Goal: Task Accomplishment & Management: Use online tool/utility

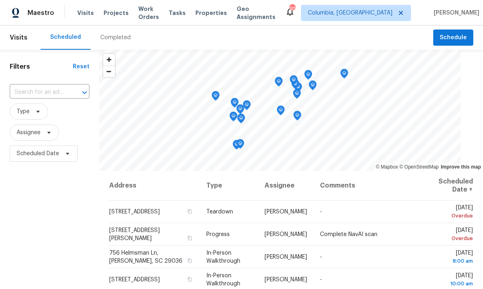
click at [111, 14] on span "Projects" at bounding box center [115, 13] width 25 height 8
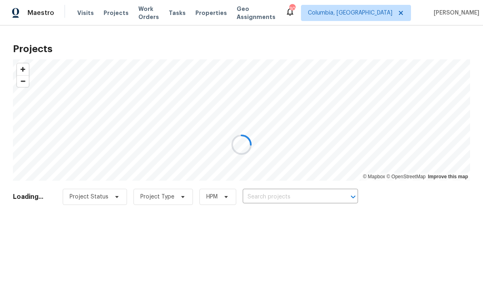
click at [283, 197] on div at bounding box center [241, 144] width 483 height 289
click at [292, 200] on div at bounding box center [241, 144] width 483 height 289
click at [303, 198] on div at bounding box center [241, 144] width 483 height 289
click at [292, 199] on div at bounding box center [241, 144] width 483 height 289
click at [278, 204] on div at bounding box center [241, 144] width 483 height 289
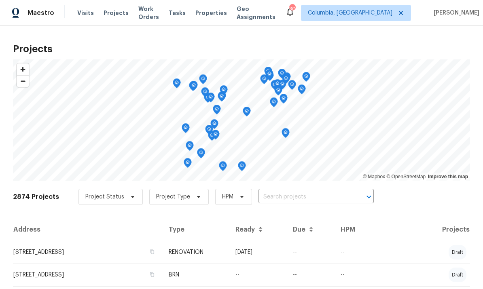
click at [302, 196] on input "text" at bounding box center [304, 197] width 93 height 13
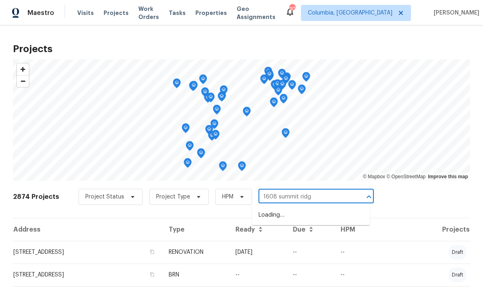
type input "1608 summit ridge"
click at [311, 219] on li "[STREET_ADDRESS]" at bounding box center [311, 215] width 118 height 13
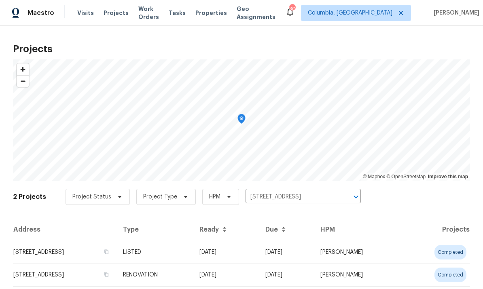
click at [97, 252] on td "[STREET_ADDRESS]" at bounding box center [64, 252] width 103 height 23
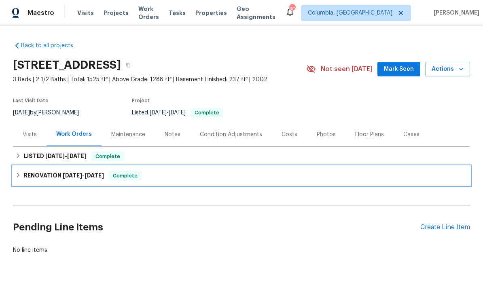
click at [94, 172] on h6 "RENOVATION 9/2/25 - 9/12/25" at bounding box center [64, 176] width 80 height 10
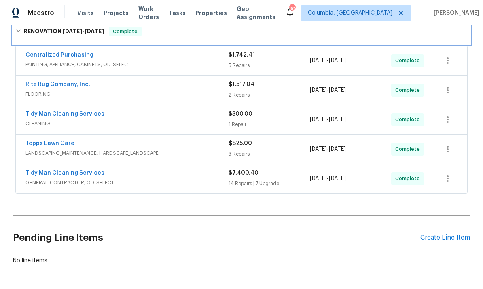
scroll to position [154, 0]
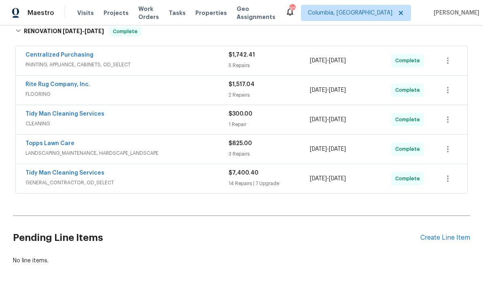
click at [445, 240] on div "Create Line Item" at bounding box center [445, 238] width 50 height 8
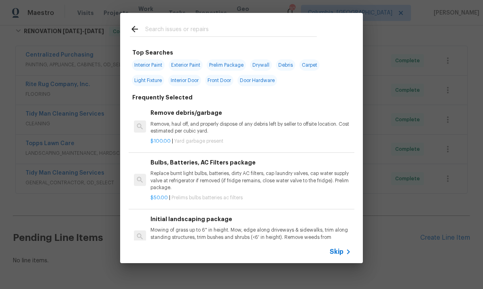
click at [207, 32] on input "text" at bounding box center [230, 30] width 171 height 12
type input "Hardware"
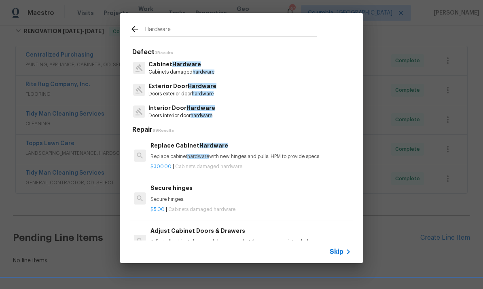
click at [215, 88] on p "Exterior Door Hardware" at bounding box center [182, 86] width 68 height 8
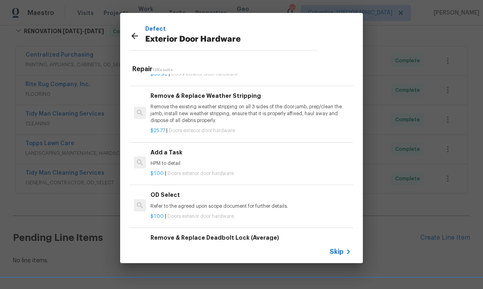
scroll to position [152, 0]
click at [194, 164] on p "HPM to detail" at bounding box center [250, 163] width 200 height 7
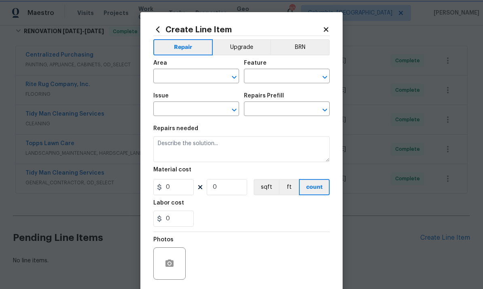
type input "Interior Door"
type input "Exterior Door Hardware"
type input "Add a Task $1.00"
type textarea "HPM to detail"
type input "1"
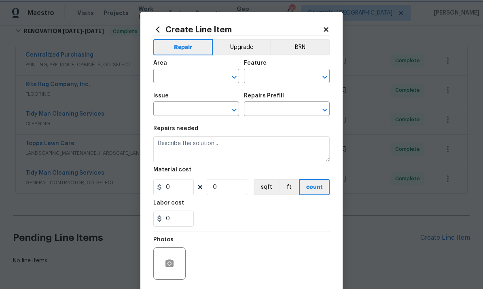
type input "1"
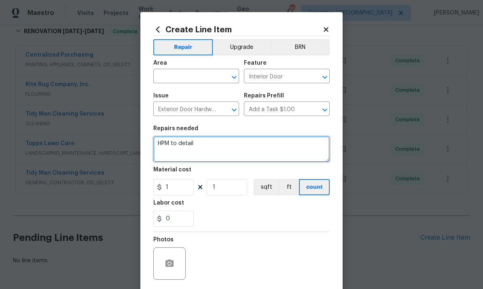
click at [202, 162] on textarea "HPM to detail" at bounding box center [241, 149] width 176 height 26
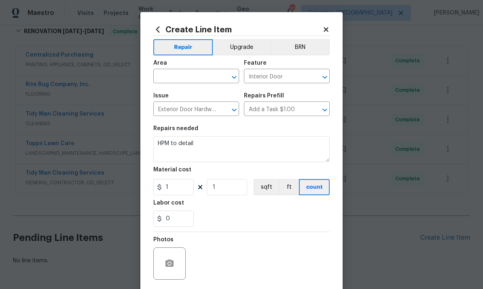
click at [188, 80] on input "text" at bounding box center [184, 77] width 63 height 13
click at [202, 108] on li "Exterior Overall" at bounding box center [196, 108] width 86 height 13
type input "Exterior Overall"
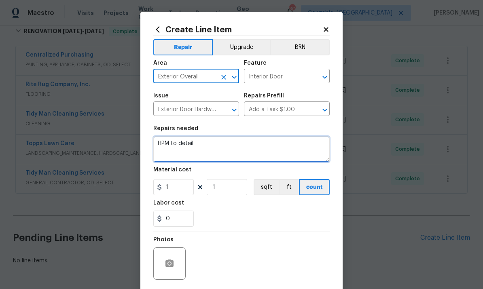
click at [171, 142] on textarea "HPM to detail" at bounding box center [241, 149] width 176 height 26
click at [171, 141] on textarea "HPM to detail" at bounding box center [241, 149] width 176 height 26
click at [178, 148] on textarea "HPM to detail" at bounding box center [241, 149] width 176 height 26
type textarea "H"
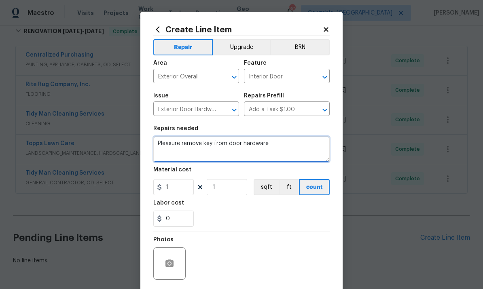
click at [179, 144] on textarea "Pleasure remove key from door hardware" at bounding box center [241, 149] width 176 height 26
click at [283, 148] on textarea "Please remove key from door hardware" at bounding box center [241, 149] width 176 height 26
type textarea "Please remove key from door hardware. Change deadbolt if need be."
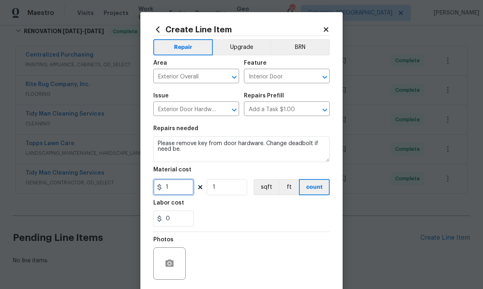
click at [179, 194] on input "1" at bounding box center [173, 187] width 40 height 16
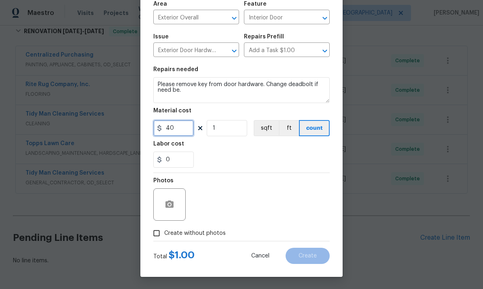
type input "40"
click at [159, 235] on input "Create without photos" at bounding box center [156, 232] width 15 height 15
checkbox input "true"
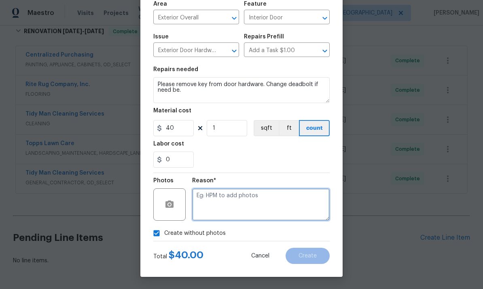
click at [264, 203] on textarea at bounding box center [260, 204] width 137 height 32
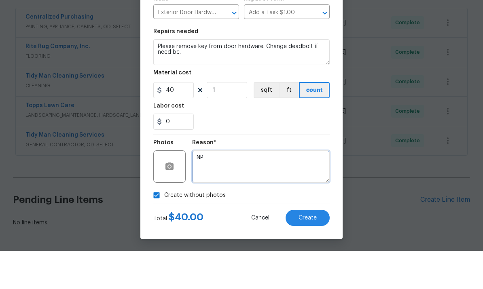
scroll to position [30, 0]
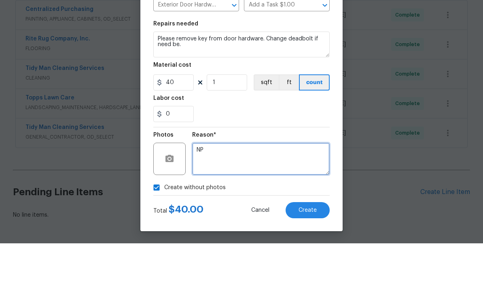
type textarea "NP"
click at [316, 253] on span "Create" at bounding box center [307, 256] width 18 height 6
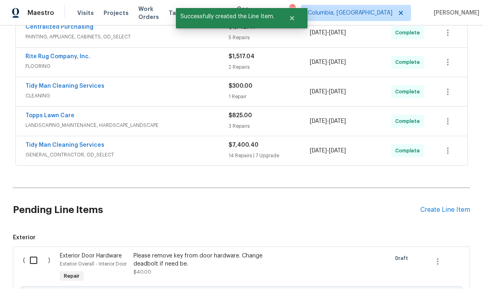
scroll to position [199, 0]
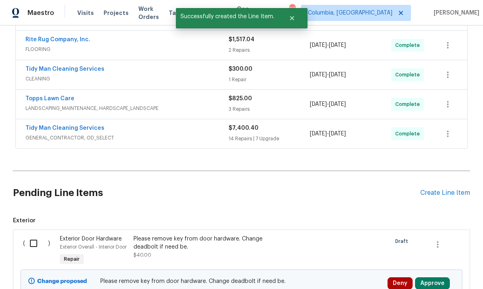
click at [38, 235] on input "checkbox" at bounding box center [36, 243] width 23 height 17
checkbox input "true"
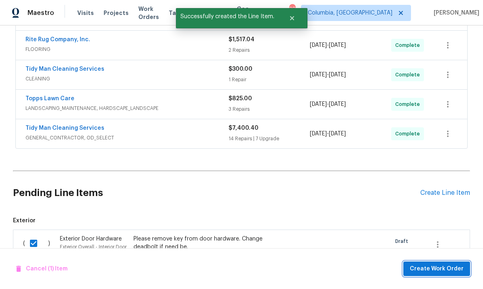
click at [426, 268] on span "Create Work Order" at bounding box center [436, 269] width 54 height 10
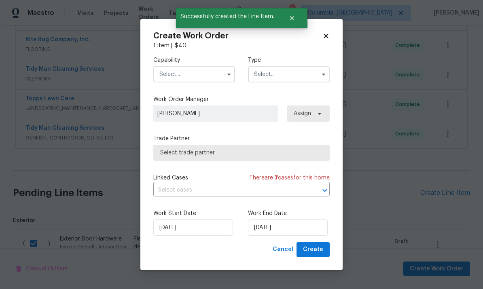
click at [174, 80] on input "text" at bounding box center [194, 74] width 82 height 16
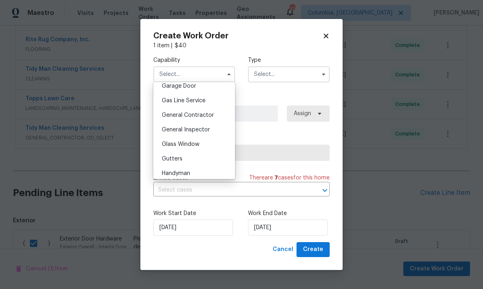
scroll to position [364, 0]
click at [204, 114] on span "General Contractor" at bounding box center [188, 114] width 52 height 6
type input "General Contractor"
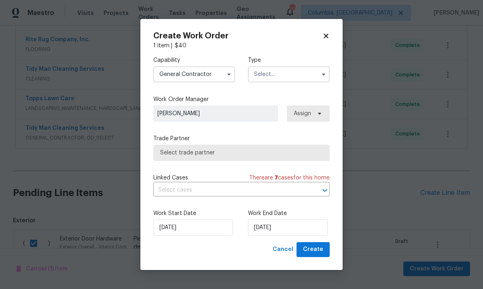
click at [295, 74] on input "text" at bounding box center [289, 74] width 82 height 16
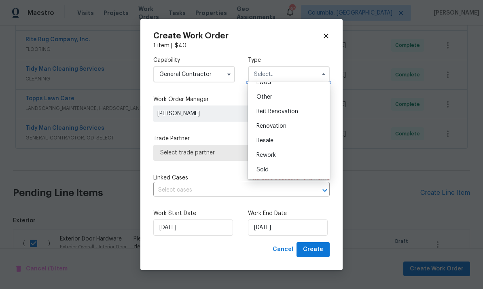
scroll to position [96, 0]
click at [303, 127] on div "Renovation" at bounding box center [289, 126] width 78 height 15
type input "Renovation"
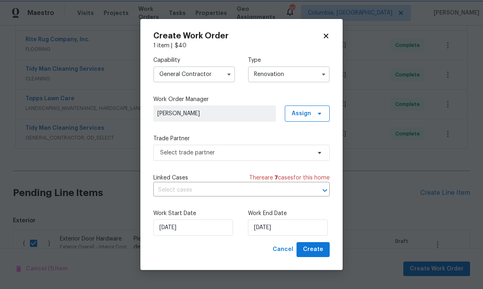
scroll to position [0, 0]
click at [281, 152] on span "Select trade partner" at bounding box center [235, 153] width 151 height 8
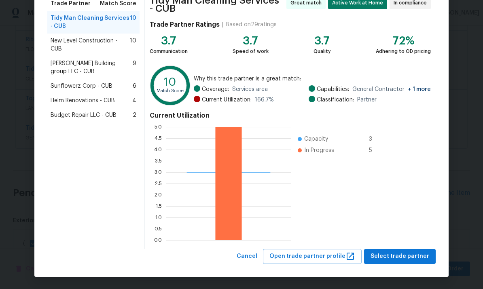
scroll to position [71, 0]
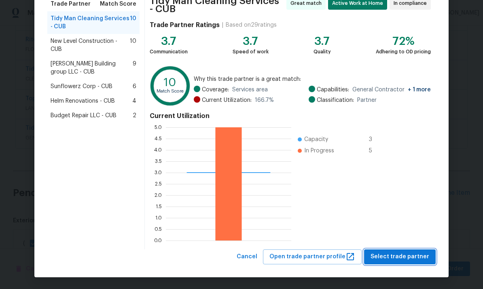
click at [405, 256] on span "Select trade partner" at bounding box center [399, 257] width 59 height 10
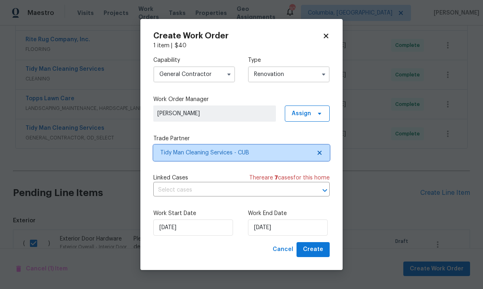
scroll to position [0, 0]
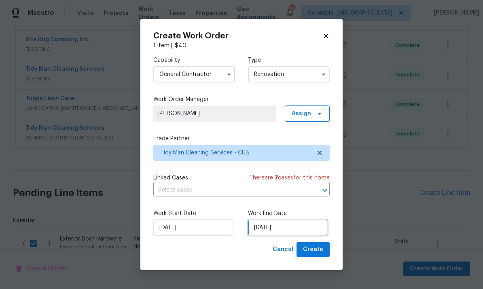
click at [309, 229] on input "[DATE]" at bounding box center [288, 227] width 80 height 16
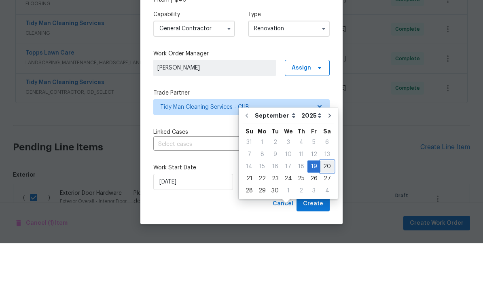
click at [323, 207] on div "20" at bounding box center [326, 212] width 13 height 11
type input "[DATE]"
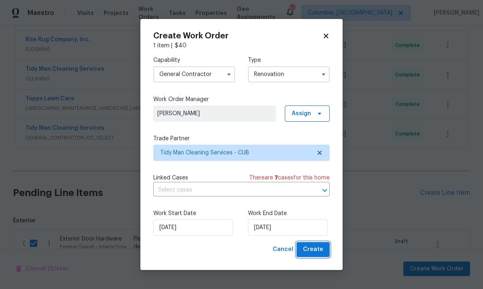
click at [314, 249] on span "Create" at bounding box center [313, 249] width 20 height 10
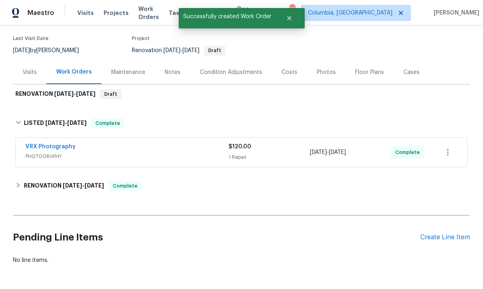
scroll to position [62, 0]
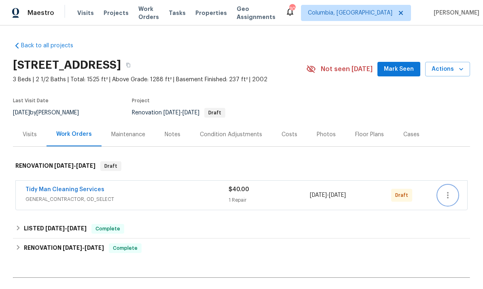
click at [447, 191] on icon "button" at bounding box center [448, 195] width 10 height 10
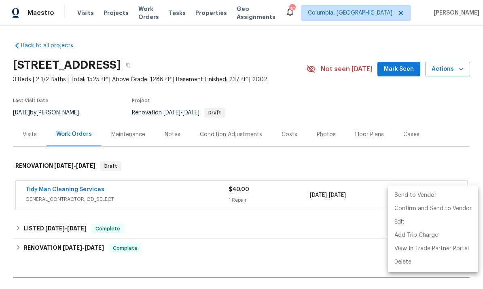
click at [407, 193] on li "Send to Vendor" at bounding box center [433, 195] width 90 height 13
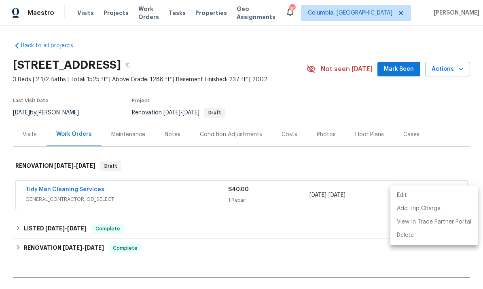
click at [80, 197] on div at bounding box center [241, 144] width 483 height 289
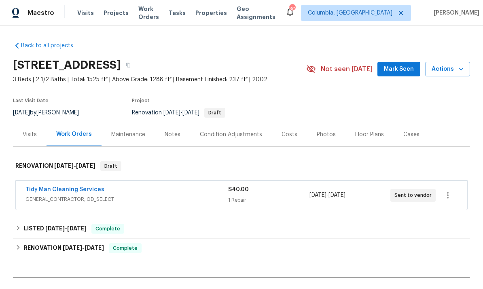
click at [85, 191] on link "Tidy Man Cleaning Services" at bounding box center [64, 190] width 79 height 6
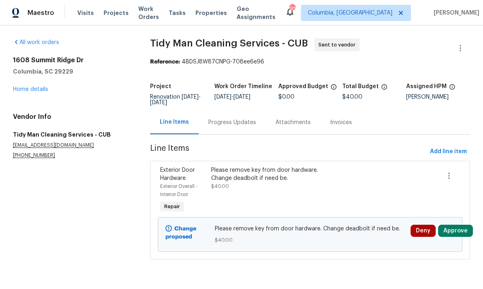
click at [225, 124] on div "Progress Updates" at bounding box center [232, 122] width 48 height 8
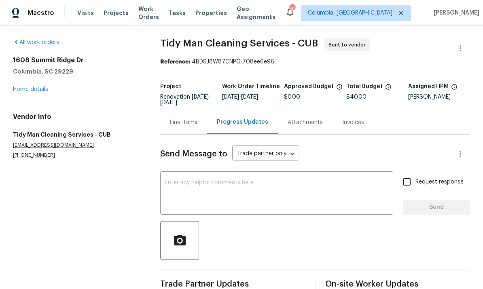
click at [236, 192] on textarea at bounding box center [276, 194] width 223 height 28
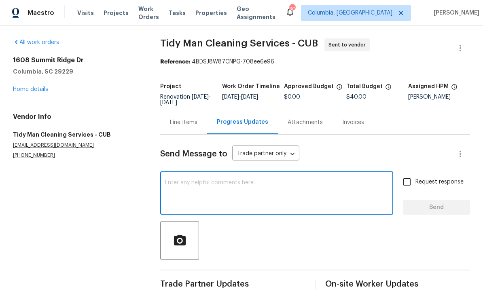
type textarea "D"
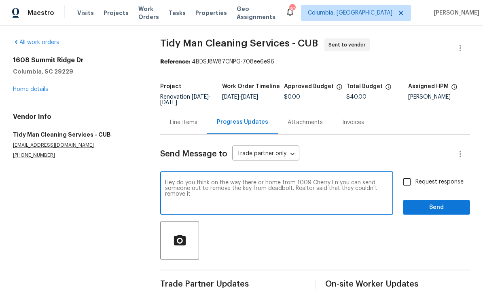
type textarea "Hey do you think on the way there or home from 1009 Cherry Ln you can send some…"
click at [443, 205] on span "Send" at bounding box center [436, 207] width 54 height 10
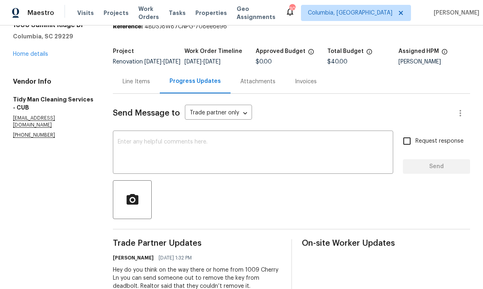
scroll to position [35, 0]
click at [138, 86] on div "Line Items" at bounding box center [135, 82] width 27 height 8
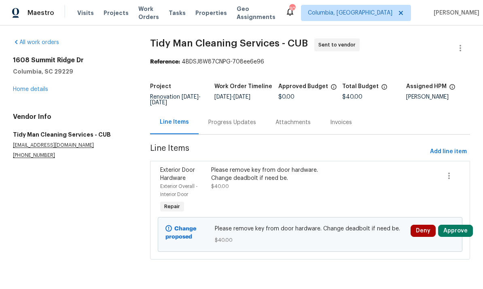
click at [37, 91] on link "Home details" at bounding box center [30, 89] width 35 height 6
